Goal: Transaction & Acquisition: Book appointment/travel/reservation

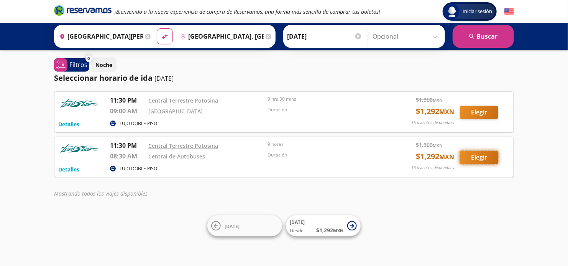
click at [472, 158] on button "Elegir" at bounding box center [479, 157] width 38 height 13
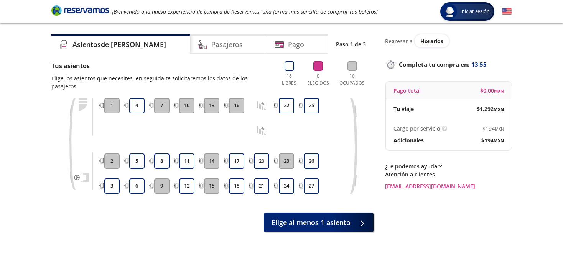
scroll to position [18, 0]
click at [262, 102] on icon at bounding box center [262, 107] width 10 height 10
click at [260, 127] on icon at bounding box center [262, 132] width 10 height 10
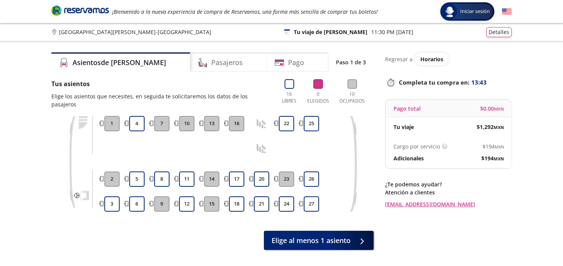
click at [81, 190] on icon at bounding box center [81, 162] width 27 height 92
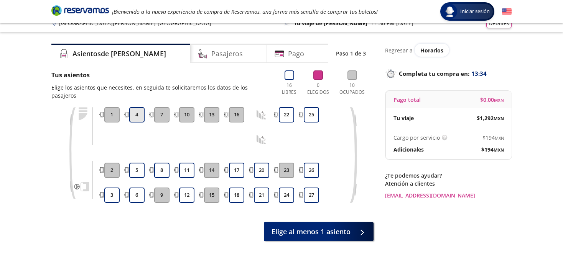
click at [135, 108] on button "4" at bounding box center [136, 114] width 15 height 15
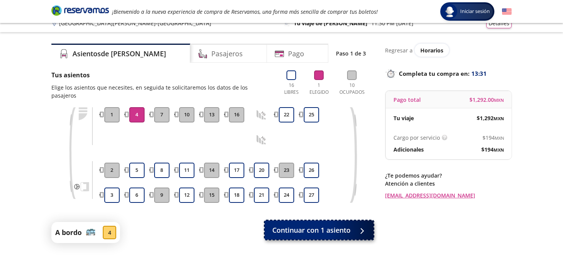
click at [318, 225] on span "Continuar con 1 asiento" at bounding box center [311, 230] width 78 height 10
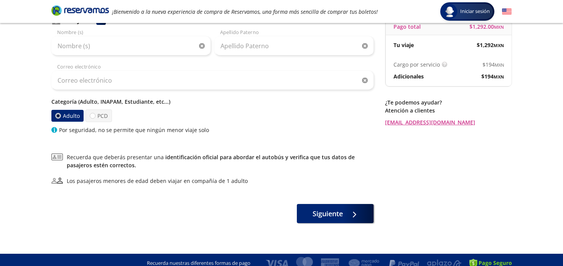
scroll to position [82, 0]
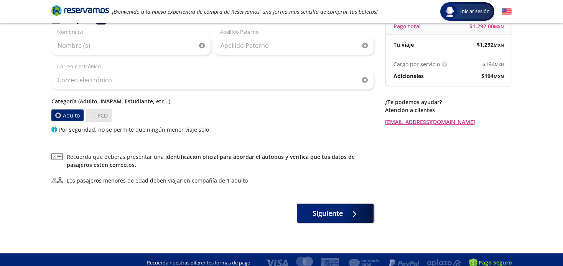
click at [90, 115] on div at bounding box center [93, 116] width 6 height 6
click at [90, 115] on input "PCD" at bounding box center [92, 115] width 5 height 5
radio input "true"
click at [66, 115] on label "Adulto" at bounding box center [67, 115] width 33 height 13
click at [61, 115] on input "Adulto" at bounding box center [58, 115] width 5 height 5
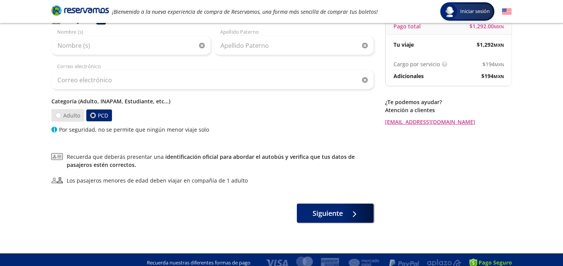
radio input "true"
radio input "false"
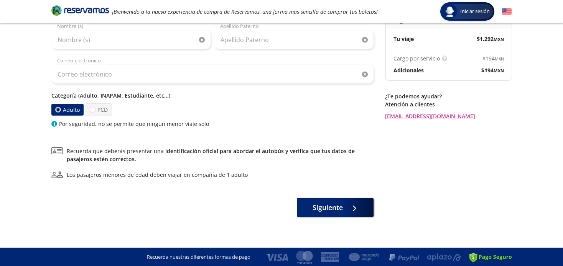
scroll to position [0, 0]
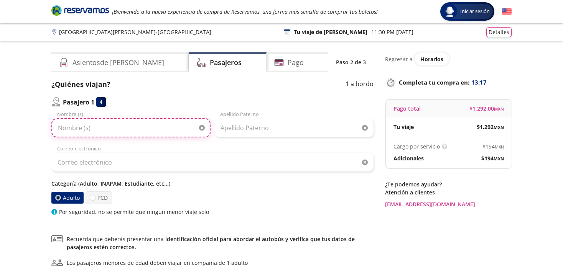
click at [130, 121] on input "Nombre (s)" at bounding box center [130, 127] width 159 height 19
type input "l"
type input "[PERSON_NAME]"
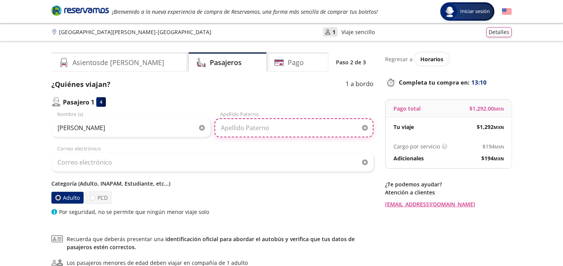
click at [257, 131] on input "Apellido Paterno" at bounding box center [293, 127] width 159 height 19
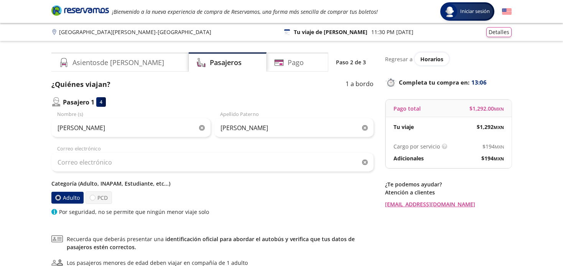
click at [185, 173] on div "[PERSON_NAME] Nombre (s) [PERSON_NAME] Apellido [PERSON_NAME] Correo electrónic…" at bounding box center [212, 163] width 322 height 105
click at [253, 130] on input "[PERSON_NAME]" at bounding box center [293, 127] width 159 height 19
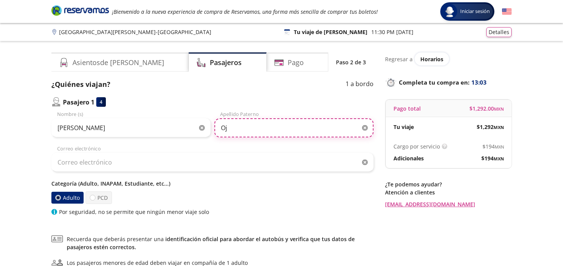
type input "O"
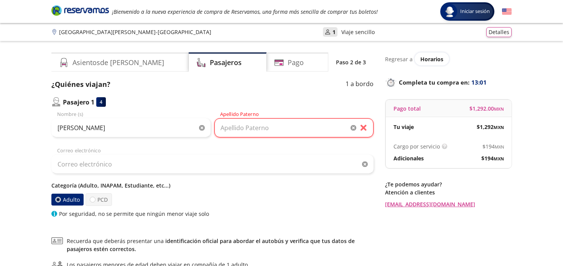
click at [204, 128] on icon "button" at bounding box center [202, 128] width 6 height 6
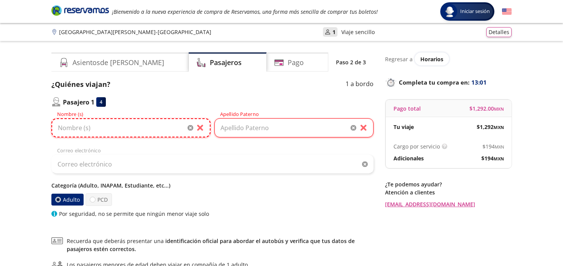
click at [149, 128] on input "Nombre (s)" at bounding box center [130, 127] width 159 height 19
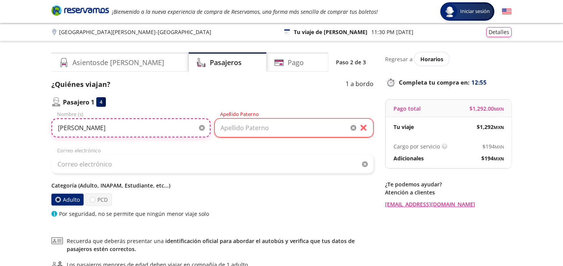
type input "[PERSON_NAME]"
click at [250, 126] on input "Apellido Paterno" at bounding box center [293, 127] width 159 height 19
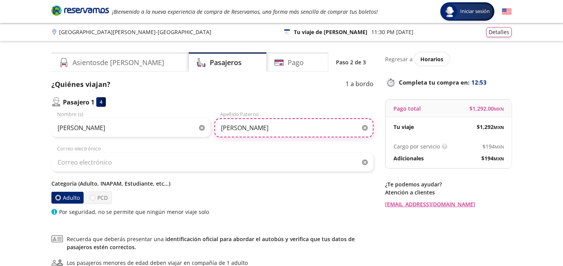
type input "[PERSON_NAME]"
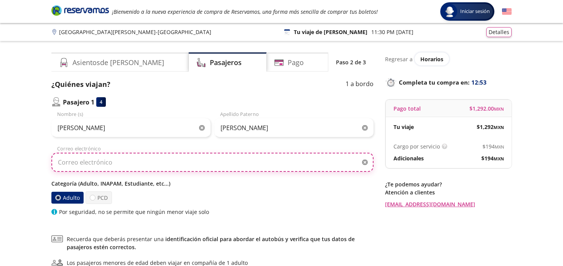
click at [189, 170] on input "Correo electrónico" at bounding box center [212, 162] width 322 height 19
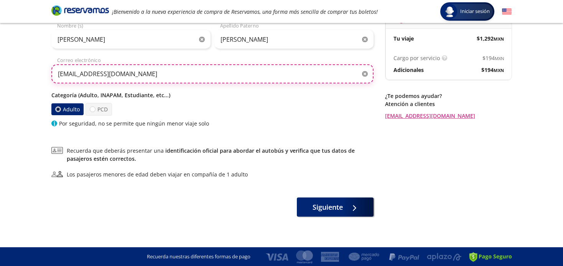
scroll to position [88, 0]
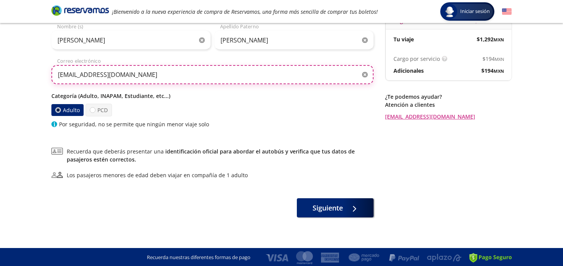
type input "[EMAIL_ADDRESS][DOMAIN_NAME]"
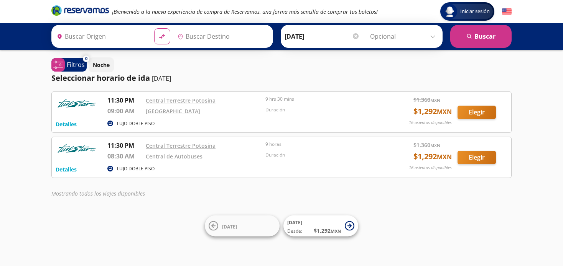
type input "[GEOGRAPHIC_DATA][PERSON_NAME], [GEOGRAPHIC_DATA][PERSON_NAME]"
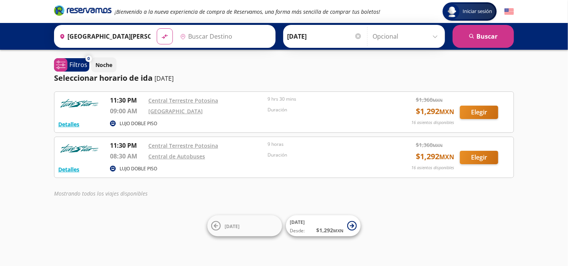
type input "[GEOGRAPHIC_DATA], [GEOGRAPHIC_DATA][PERSON_NAME]"
